Goal: Task Accomplishment & Management: Complete application form

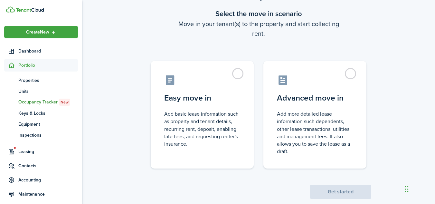
scroll to position [45, 0]
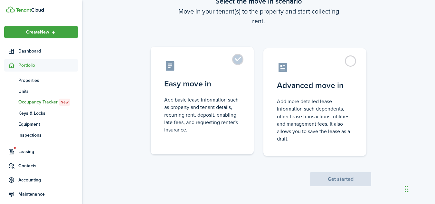
click at [183, 99] on control-radio-card-description "Add basic lease information such as property and tenant details, recurring rent…" at bounding box center [202, 114] width 76 height 37
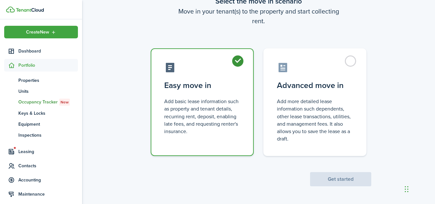
radio input "true"
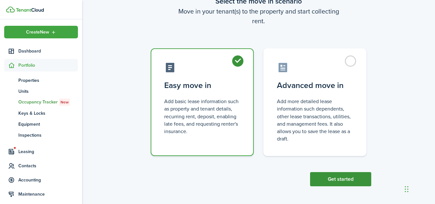
click at [323, 181] on button "Get started" at bounding box center [340, 179] width 61 height 14
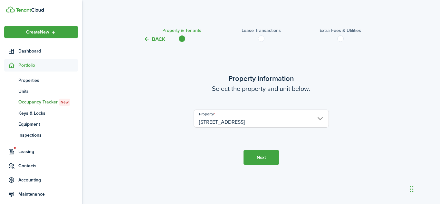
click at [254, 155] on button "Next" at bounding box center [260, 157] width 35 height 14
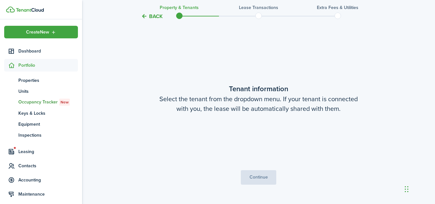
scroll to position [161, 0]
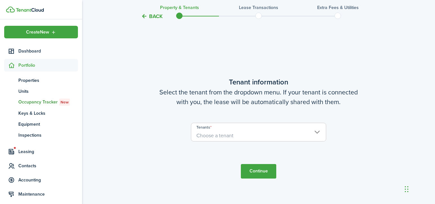
click at [254, 131] on span "Choose a tenant" at bounding box center [258, 135] width 135 height 11
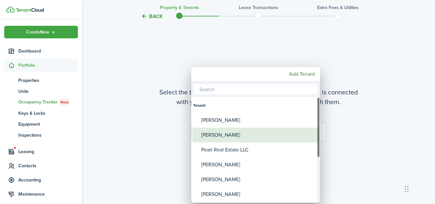
click at [250, 133] on div "[PERSON_NAME]" at bounding box center [258, 134] width 114 height 15
type input "[PERSON_NAME]"
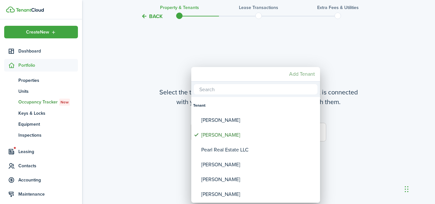
click at [295, 75] on mbsc-button "Add Tenant" at bounding box center [301, 74] width 31 height 12
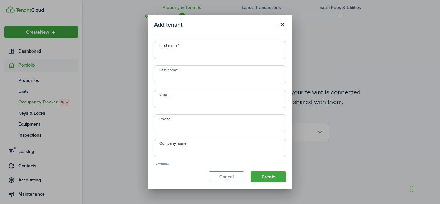
click at [246, 53] on input "First name" at bounding box center [220, 50] width 132 height 18
click at [221, 177] on button "Cancel" at bounding box center [226, 176] width 35 height 11
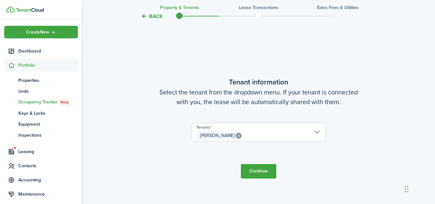
click at [259, 174] on button "Continue" at bounding box center [258, 171] width 35 height 14
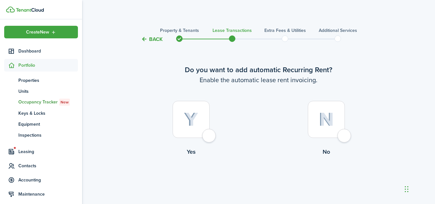
click at [207, 134] on div at bounding box center [191, 119] width 37 height 37
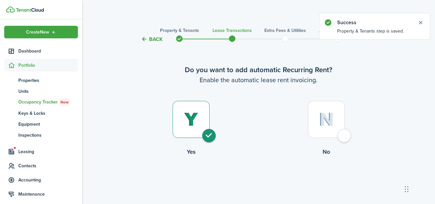
radio input "true"
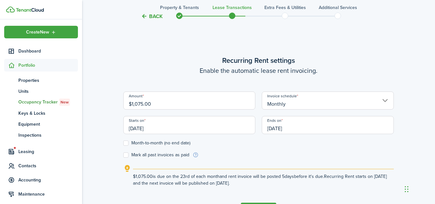
scroll to position [177, 0]
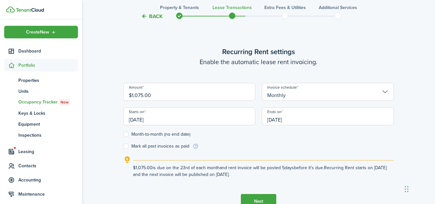
click at [184, 98] on input "$1,075.00" at bounding box center [189, 92] width 132 height 18
click at [188, 119] on input "[DATE]" at bounding box center [189, 116] width 132 height 18
type input "$1,100.00"
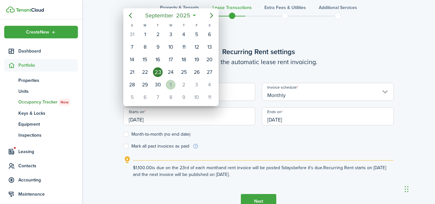
click at [172, 81] on div "1" at bounding box center [171, 85] width 10 height 10
type input "[DATE]"
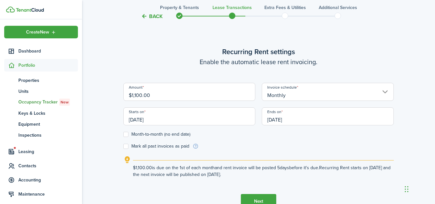
scroll to position [0, 0]
click at [305, 120] on input "[DATE]" at bounding box center [328, 116] width 132 height 18
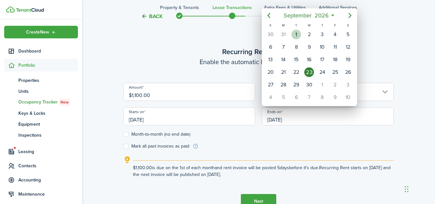
click at [296, 34] on div "1" at bounding box center [296, 35] width 10 height 10
type input "[DATE]"
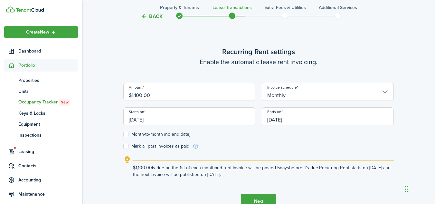
click at [265, 195] on button "Next" at bounding box center [258, 201] width 35 height 14
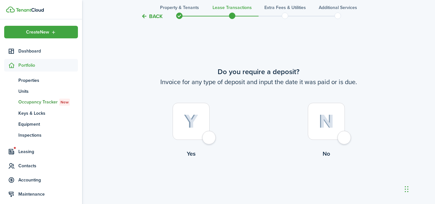
scroll to position [381, 0]
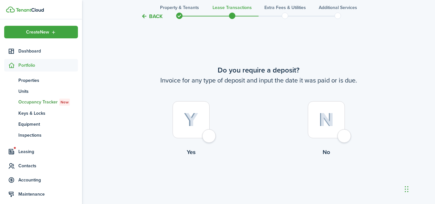
click at [211, 128] on label "Yes" at bounding box center [190, 130] width 135 height 58
radio input "true"
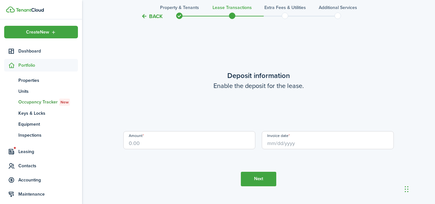
scroll to position [585, 0]
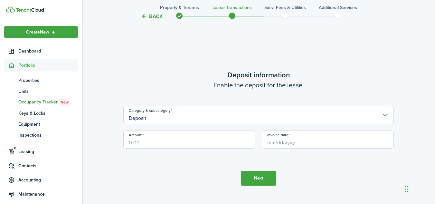
click at [174, 143] on input "Amount" at bounding box center [189, 139] width 132 height 18
type input "$1,100.00"
click at [286, 142] on input "Invoice date" at bounding box center [328, 139] width 132 height 18
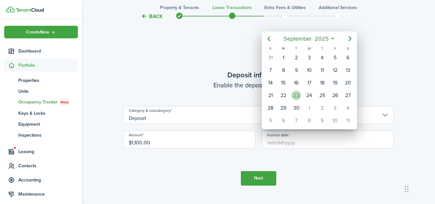
click at [298, 97] on div "23" at bounding box center [296, 95] width 10 height 10
type input "[DATE]"
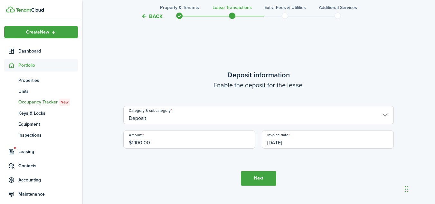
click at [271, 176] on button "Next" at bounding box center [258, 178] width 35 height 14
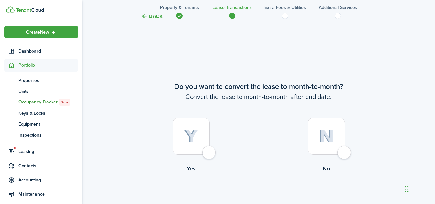
scroll to position [788, 0]
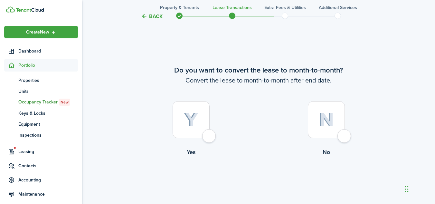
click at [326, 136] on div at bounding box center [326, 119] width 37 height 37
radio input "true"
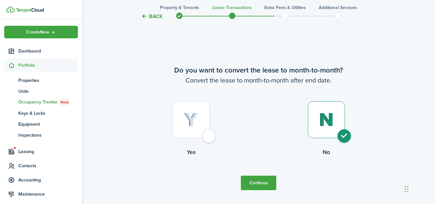
click at [267, 183] on button "Continue" at bounding box center [258, 182] width 35 height 14
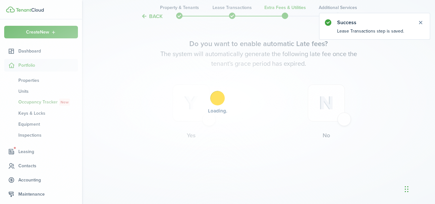
scroll to position [0, 0]
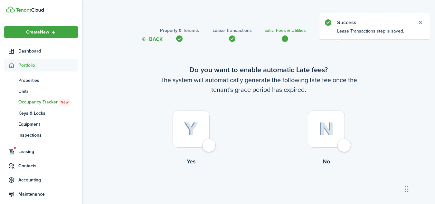
click at [186, 156] on label "Yes" at bounding box center [190, 139] width 135 height 58
radio input "true"
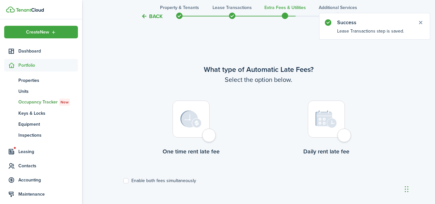
scroll to position [187, 0]
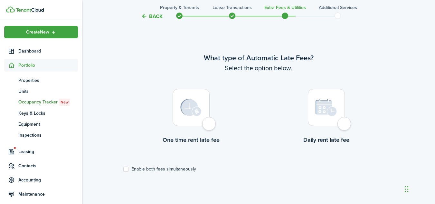
click at [128, 169] on label "Enable both fees simultaneously" at bounding box center [159, 168] width 73 height 5
click at [123, 169] on input "Enable both fees simultaneously" at bounding box center [123, 169] width 0 height 0
checkbox input "true"
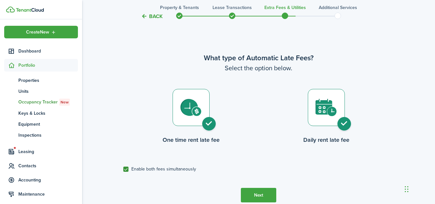
click at [257, 189] on button "Next" at bounding box center [258, 195] width 35 height 14
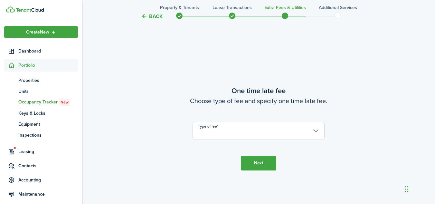
scroll to position [390, 0]
click at [254, 121] on input "Type of fee" at bounding box center [259, 130] width 132 height 18
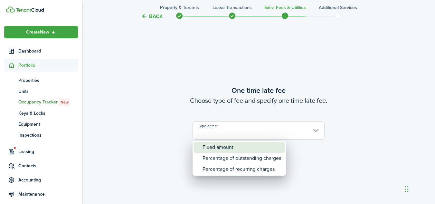
click at [243, 146] on div "Fixed amount" at bounding box center [241, 147] width 79 height 11
type input "Fixed amount"
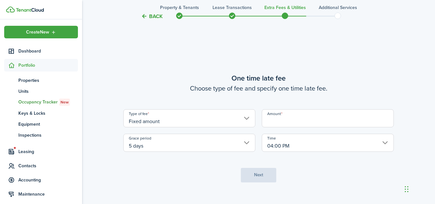
click at [275, 125] on input "Amount" at bounding box center [328, 118] width 132 height 18
click at [246, 139] on input "5 days" at bounding box center [189, 143] width 132 height 18
type input "$25.00"
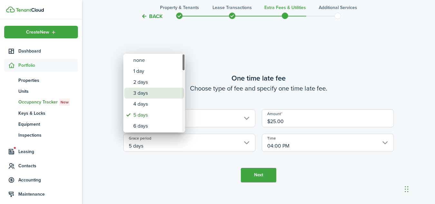
click at [152, 92] on div "3 days" at bounding box center [156, 93] width 47 height 11
type input "3 days"
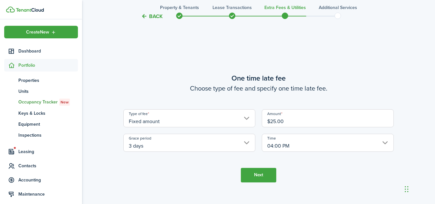
click at [257, 182] on button "Next" at bounding box center [258, 175] width 35 height 14
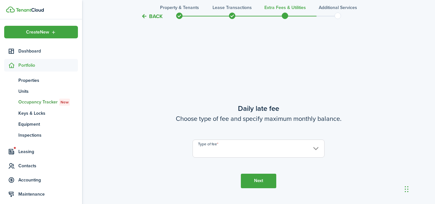
scroll to position [594, 0]
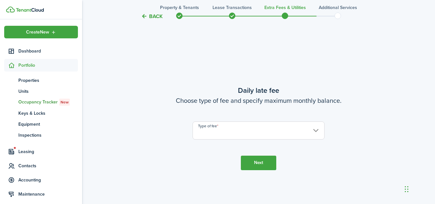
click at [260, 136] on input "Type of fee" at bounding box center [259, 130] width 132 height 18
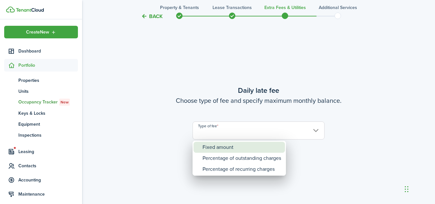
click at [251, 147] on div "Fixed amount" at bounding box center [241, 147] width 79 height 11
type input "Fixed amount"
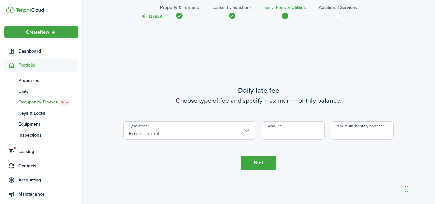
click at [278, 137] on input "Amount" at bounding box center [293, 130] width 63 height 18
type input "$5.00"
click at [354, 132] on input "Maximum monthly balance" at bounding box center [362, 130] width 63 height 18
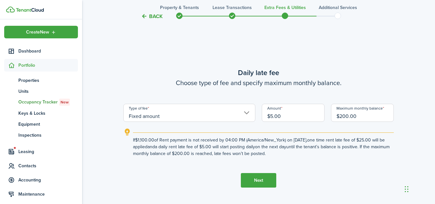
type input "$200.00"
click at [265, 175] on button "Next" at bounding box center [258, 180] width 35 height 14
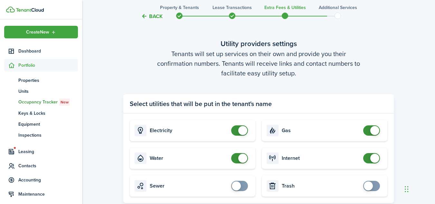
scroll to position [858, 0]
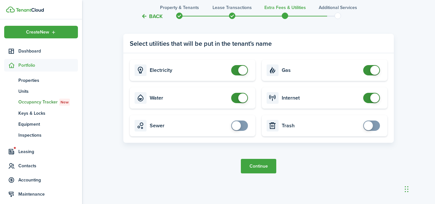
click at [268, 166] on button "Continue" at bounding box center [258, 166] width 35 height 14
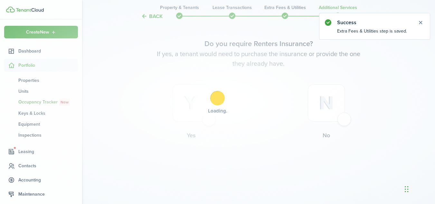
scroll to position [0, 0]
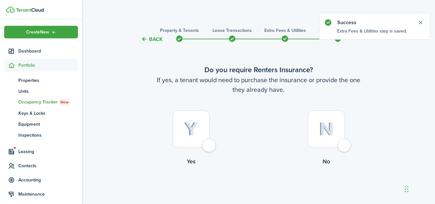
click at [210, 145] on div at bounding box center [191, 128] width 37 height 37
radio input "true"
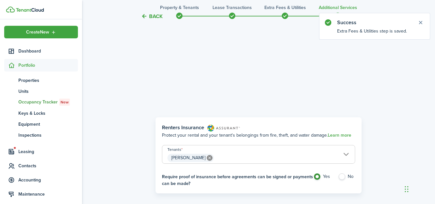
scroll to position [187, 0]
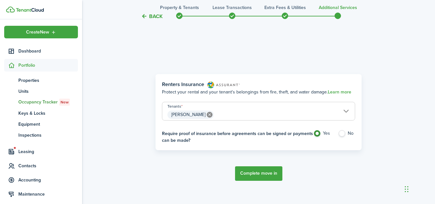
click at [344, 133] on label "No" at bounding box center [346, 135] width 17 height 10
radio input "false"
radio input "true"
click at [273, 169] on button "Complete move in" at bounding box center [258, 173] width 47 height 14
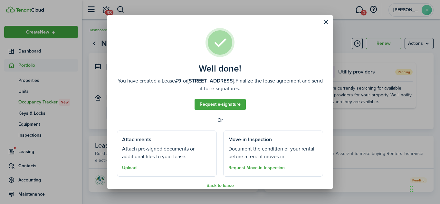
scroll to position [9, 0]
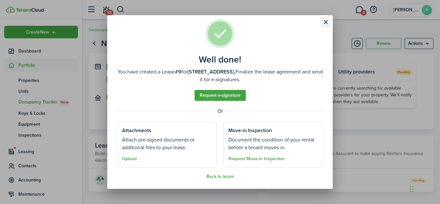
click at [326, 23] on button "Close modal" at bounding box center [325, 22] width 11 height 11
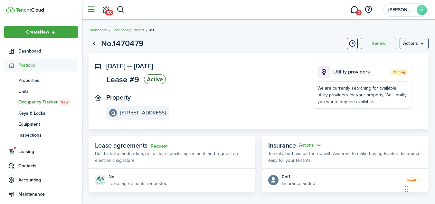
click at [92, 12] on button "button" at bounding box center [91, 10] width 12 height 12
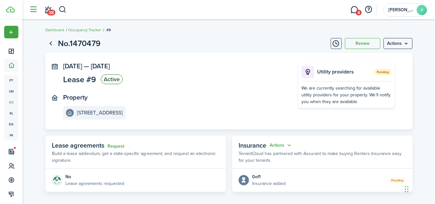
click at [35, 6] on button "button" at bounding box center [33, 10] width 12 height 12
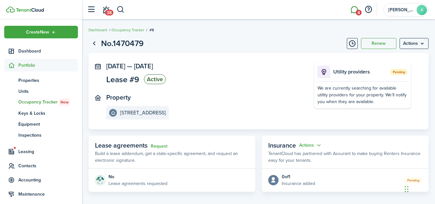
click at [354, 11] on link "4" at bounding box center [354, 10] width 12 height 16
